Goal: Task Accomplishment & Management: Use online tool/utility

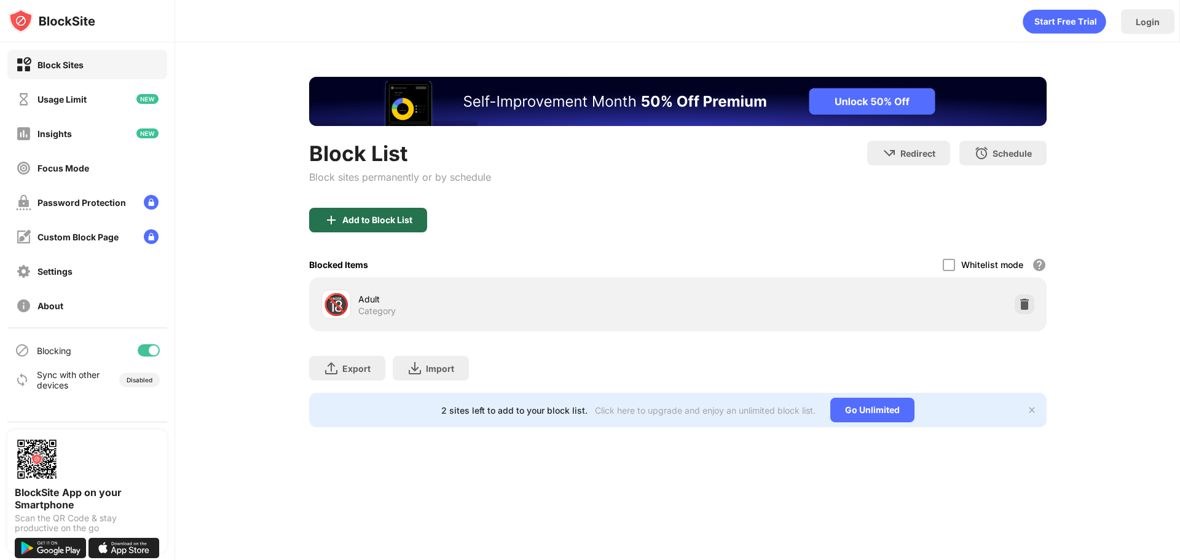
click at [385, 225] on div "Add to Block List" at bounding box center [368, 220] width 118 height 25
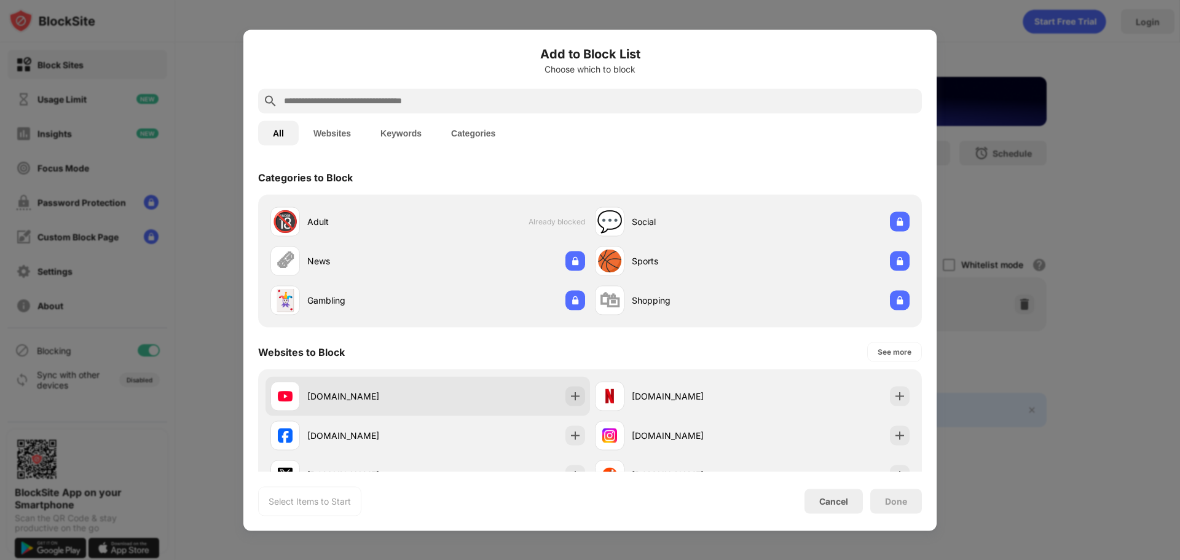
click at [468, 398] on div "[DOMAIN_NAME]" at bounding box center [428, 395] width 325 height 39
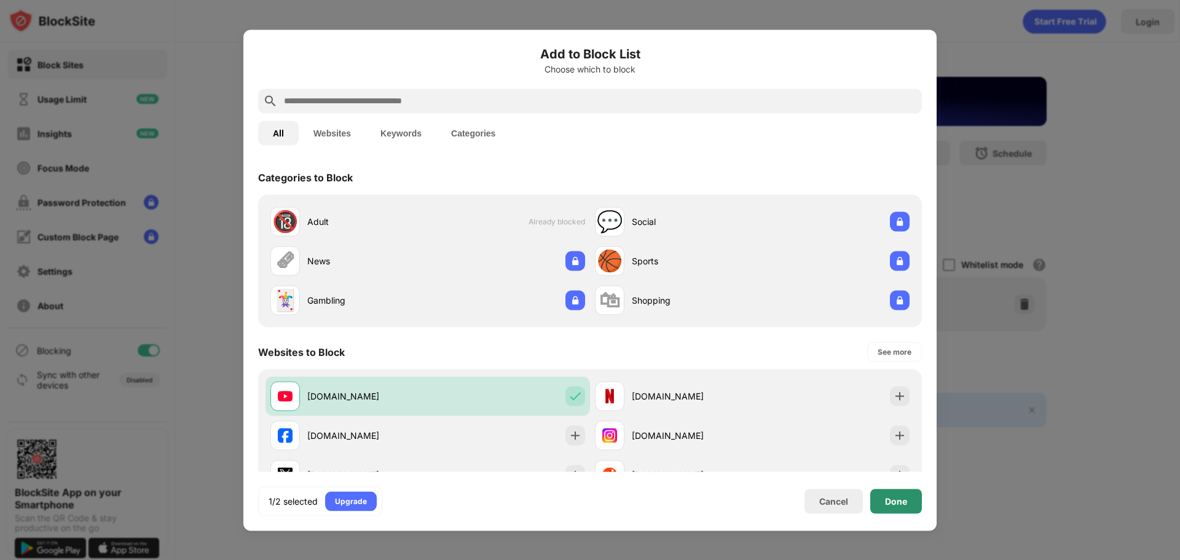
click at [907, 505] on div "Done" at bounding box center [896, 501] width 22 height 10
